Goal: Register for event/course

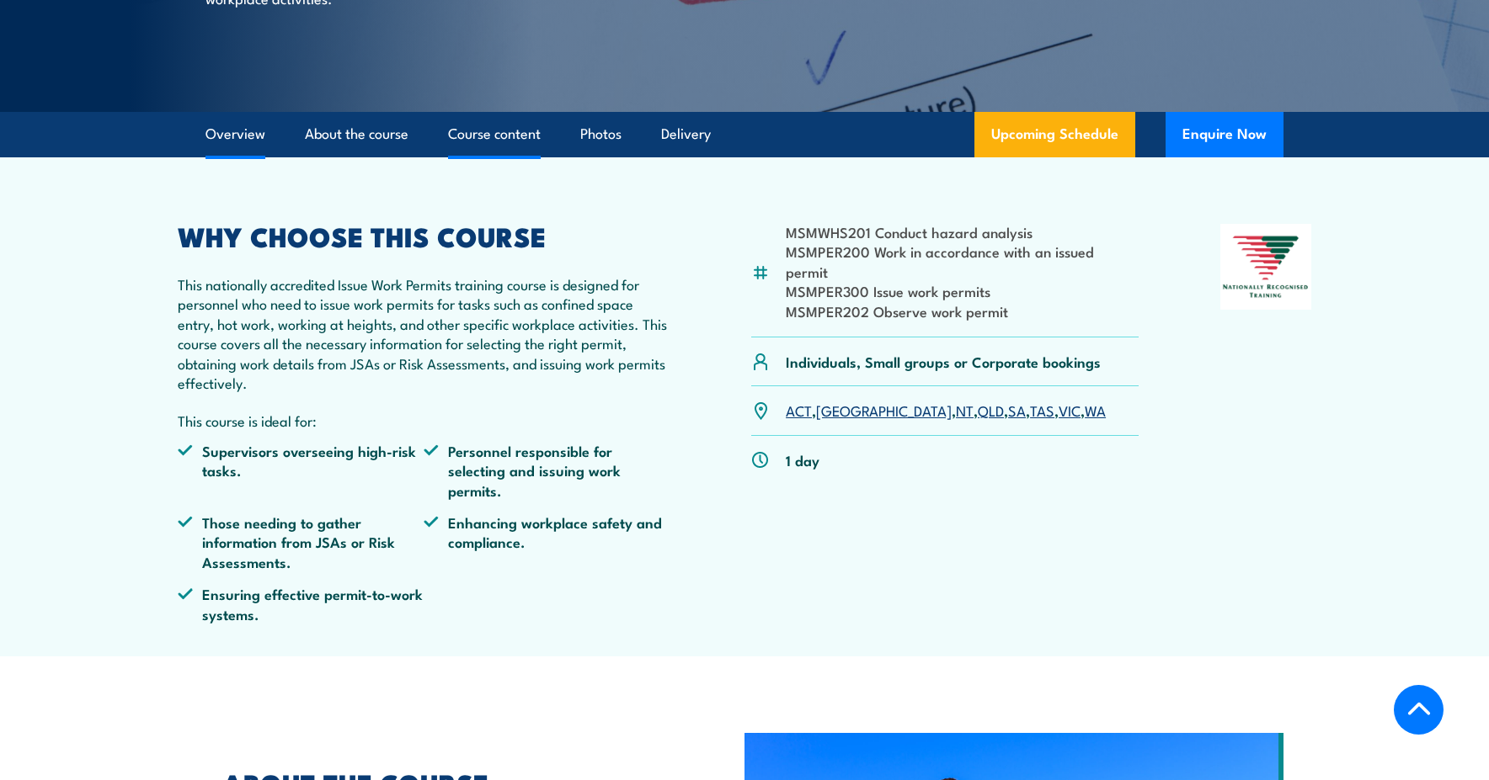
scroll to position [384, 0]
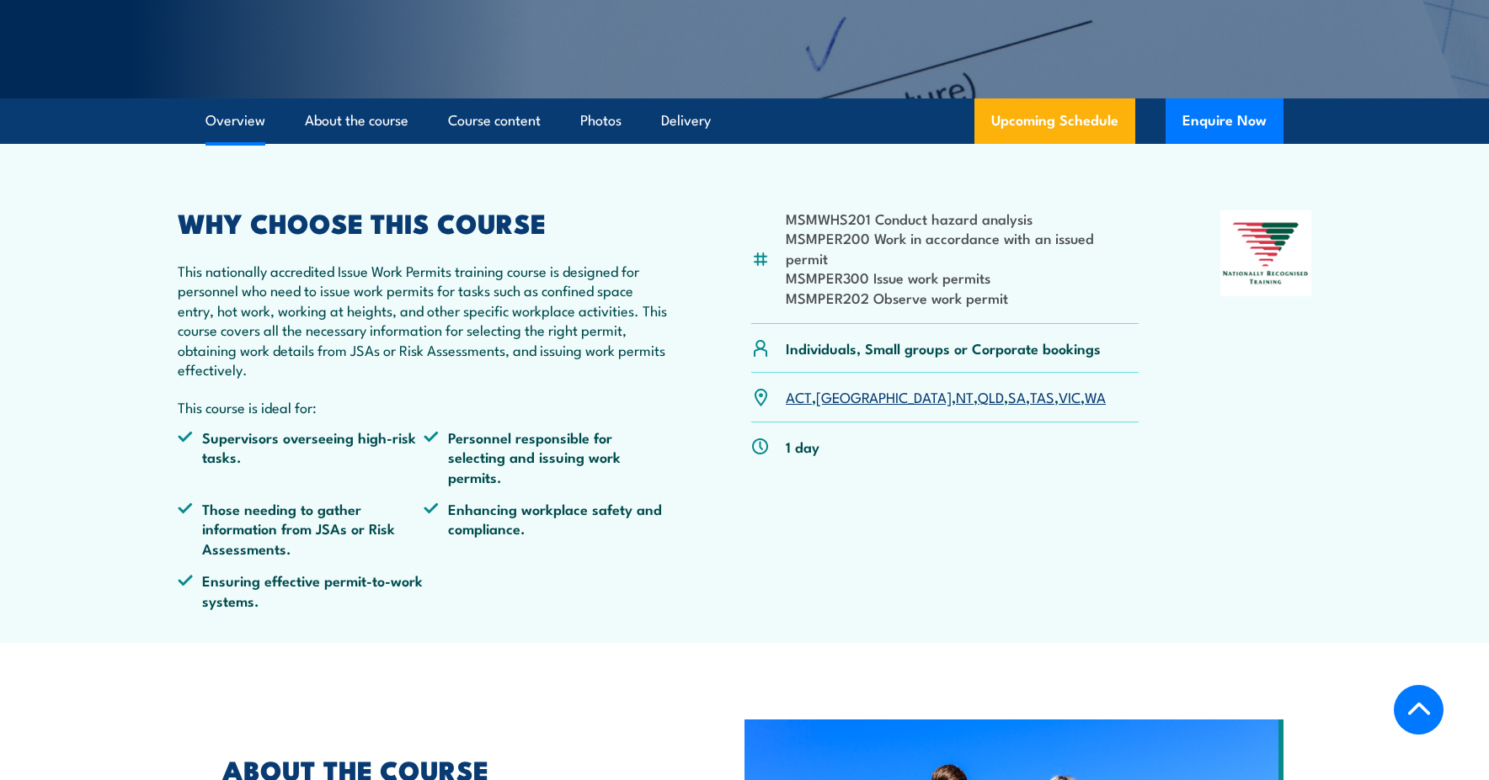
click at [977, 386] on link "QLD" at bounding box center [990, 396] width 26 height 20
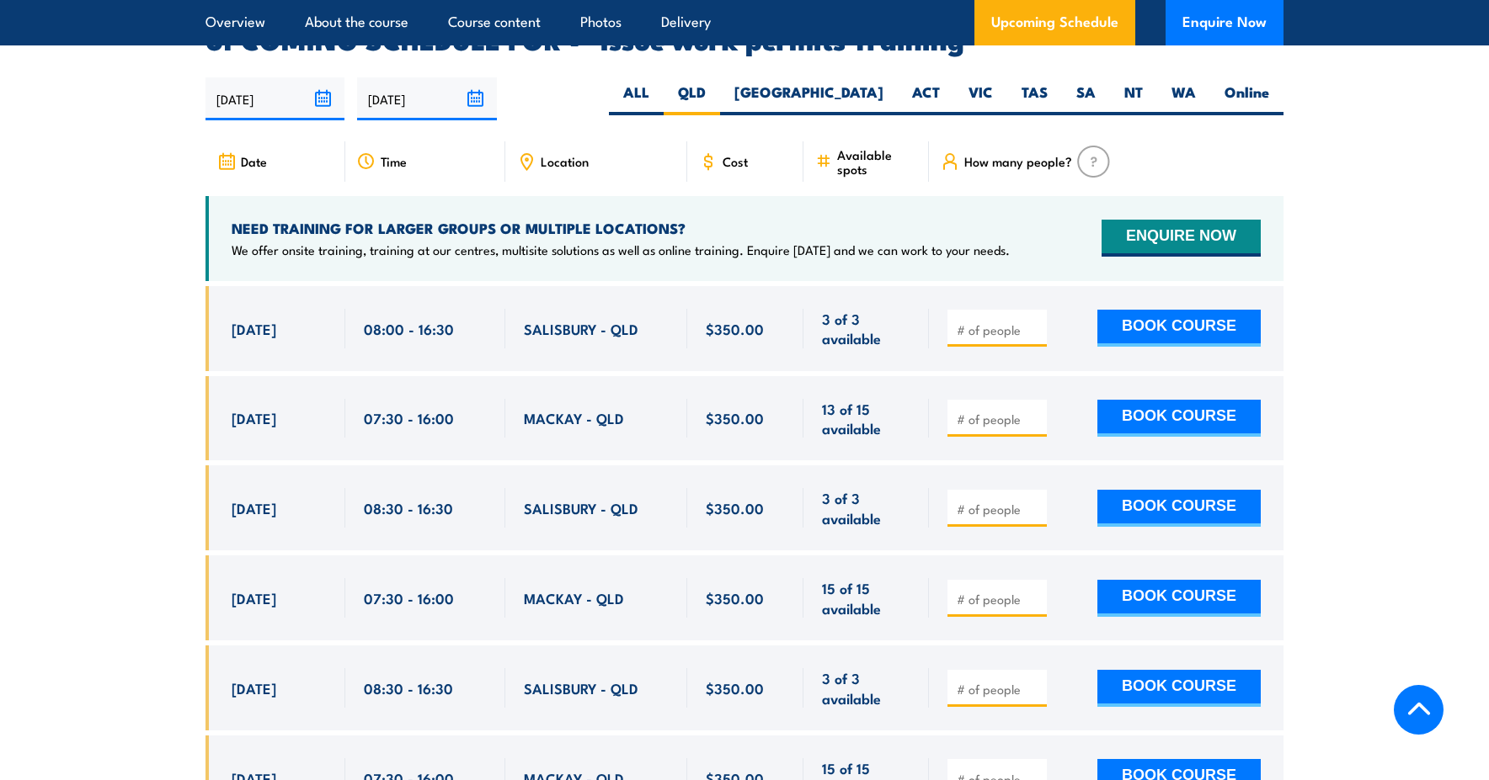
scroll to position [2829, 0]
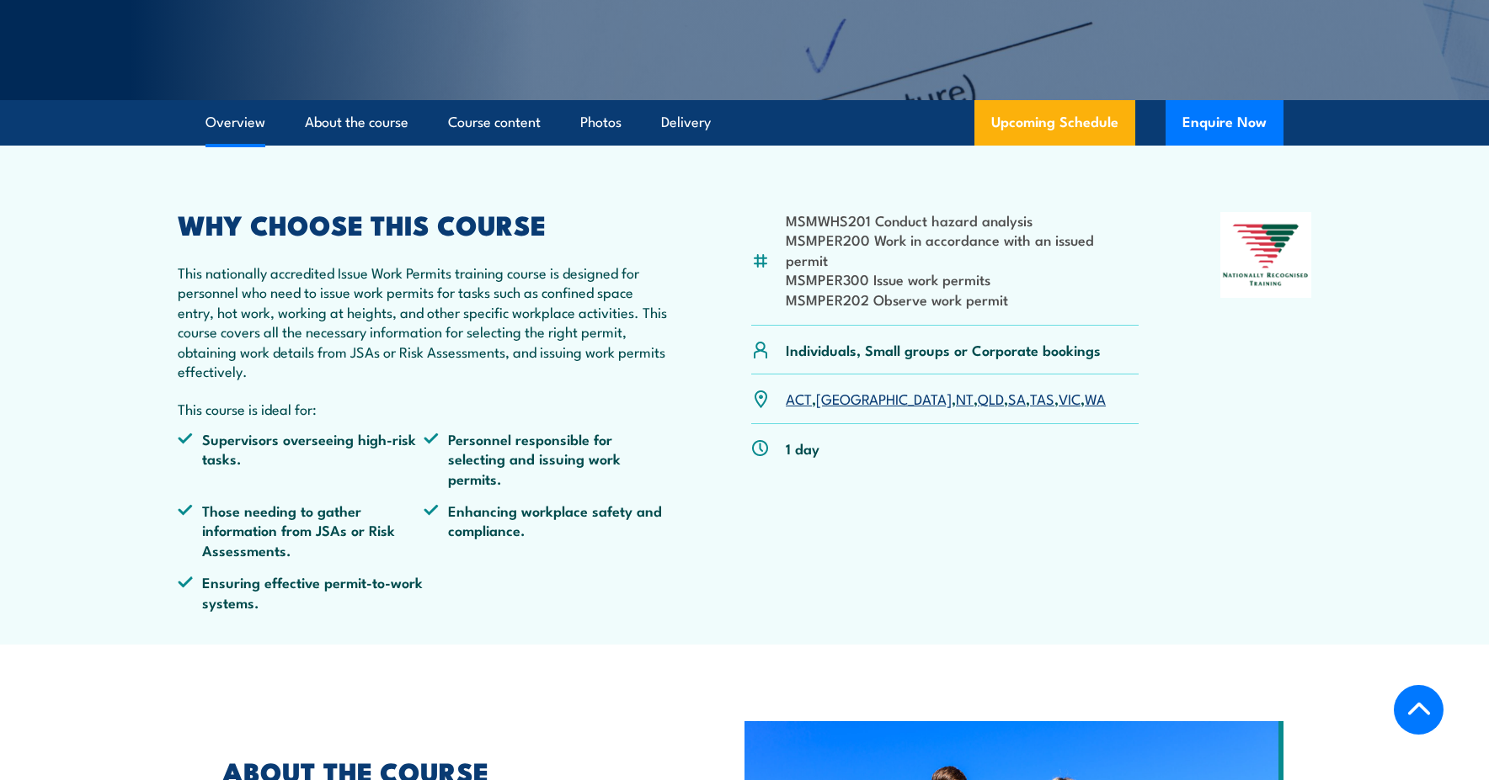
scroll to position [384, 0]
